Goal: Task Accomplishment & Management: Manage account settings

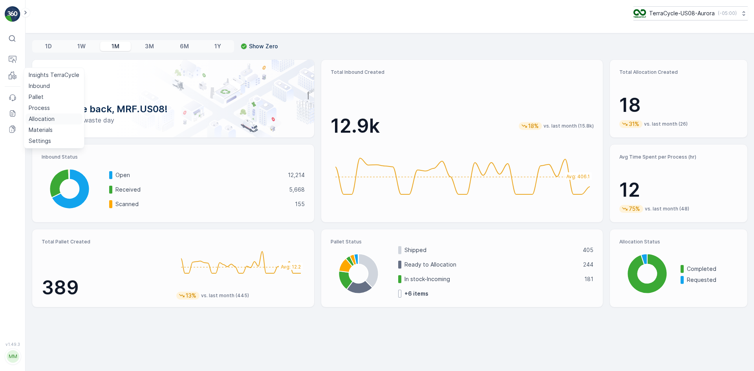
click at [40, 114] on link "Allocation" at bounding box center [54, 119] width 57 height 11
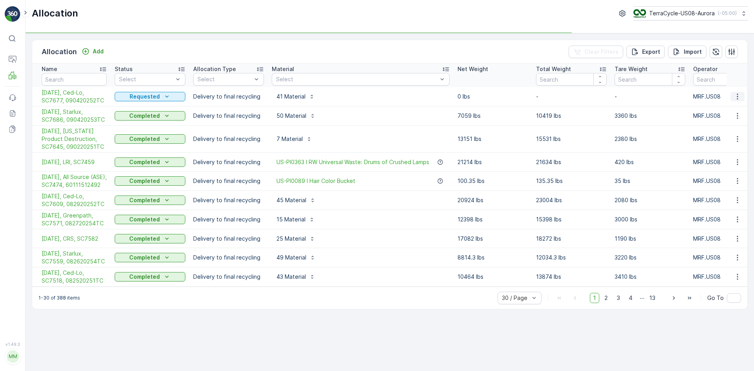
click at [737, 97] on icon "button" at bounding box center [738, 97] width 8 height 8
click at [717, 154] on span "Delete Allocation" at bounding box center [718, 156] width 46 height 8
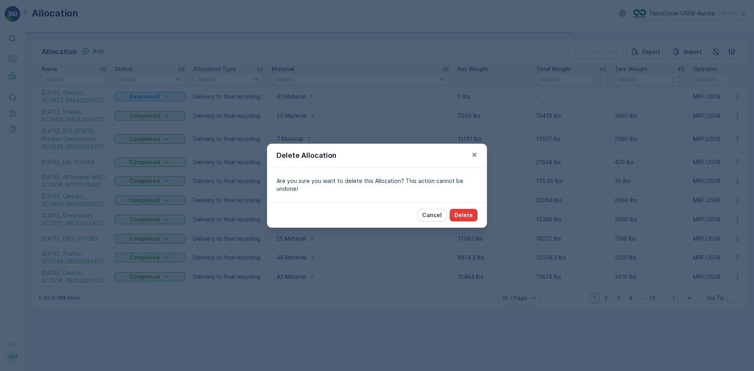
click at [465, 211] on p "Delete" at bounding box center [464, 215] width 18 height 8
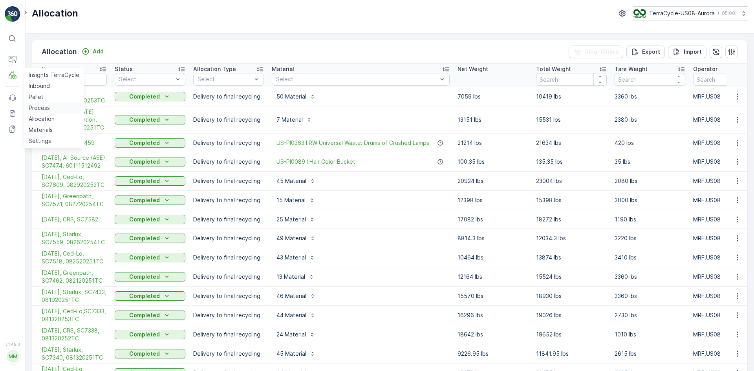
click at [42, 106] on p "Process" at bounding box center [39, 108] width 21 height 8
